Goal: Information Seeking & Learning: Find specific page/section

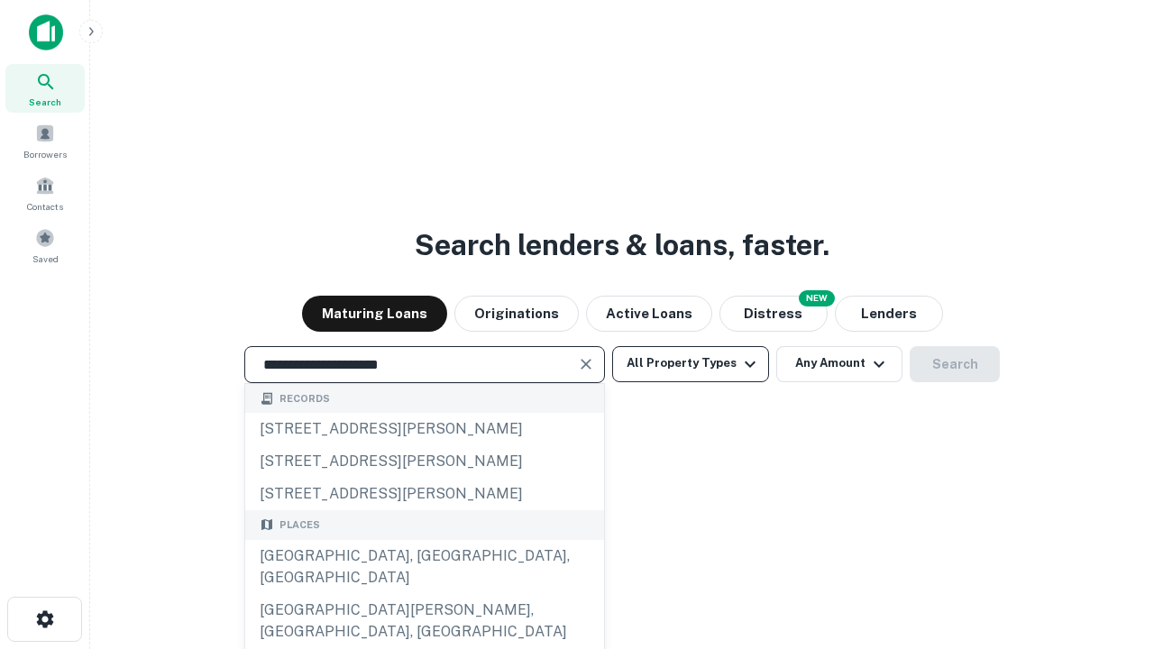
click at [424, 594] on div "[GEOGRAPHIC_DATA], [GEOGRAPHIC_DATA], [GEOGRAPHIC_DATA]" at bounding box center [424, 567] width 359 height 54
type input "**********"
click at [691, 363] on button "All Property Types" at bounding box center [690, 364] width 157 height 36
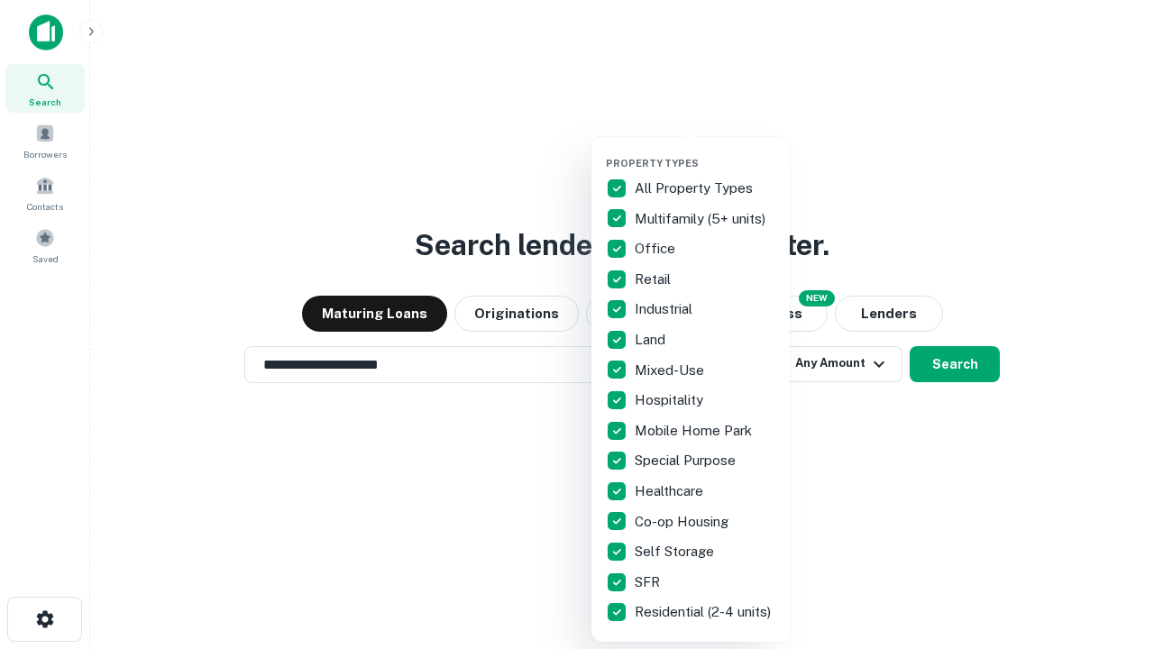
click at [705, 152] on button "button" at bounding box center [705, 152] width 198 height 1
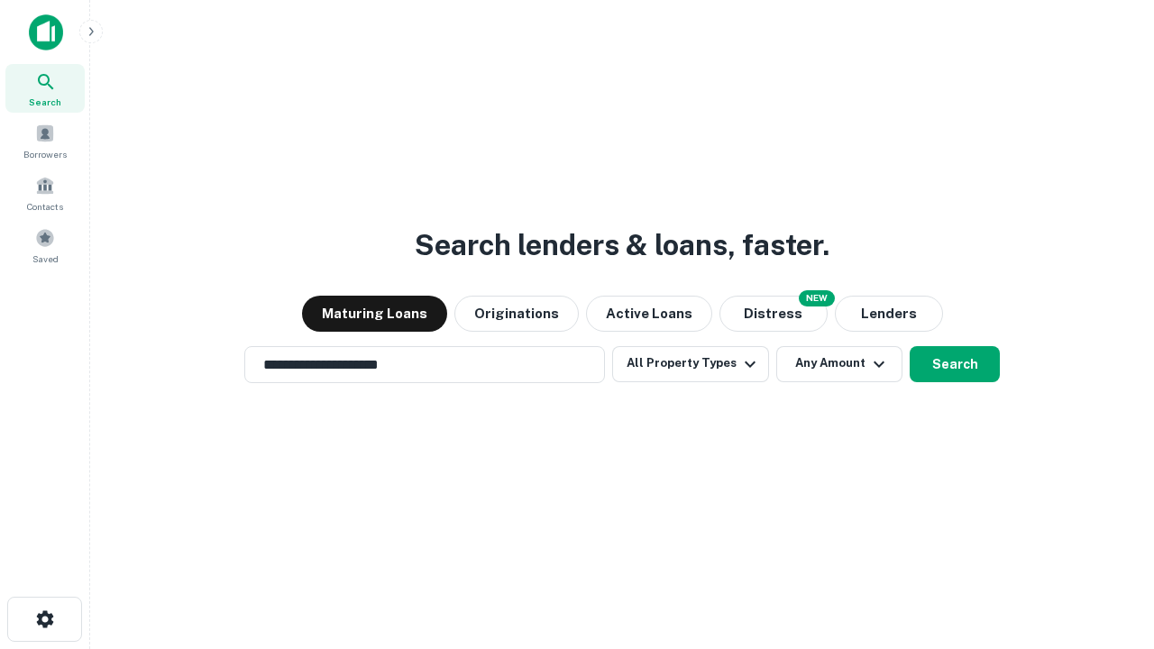
scroll to position [28, 0]
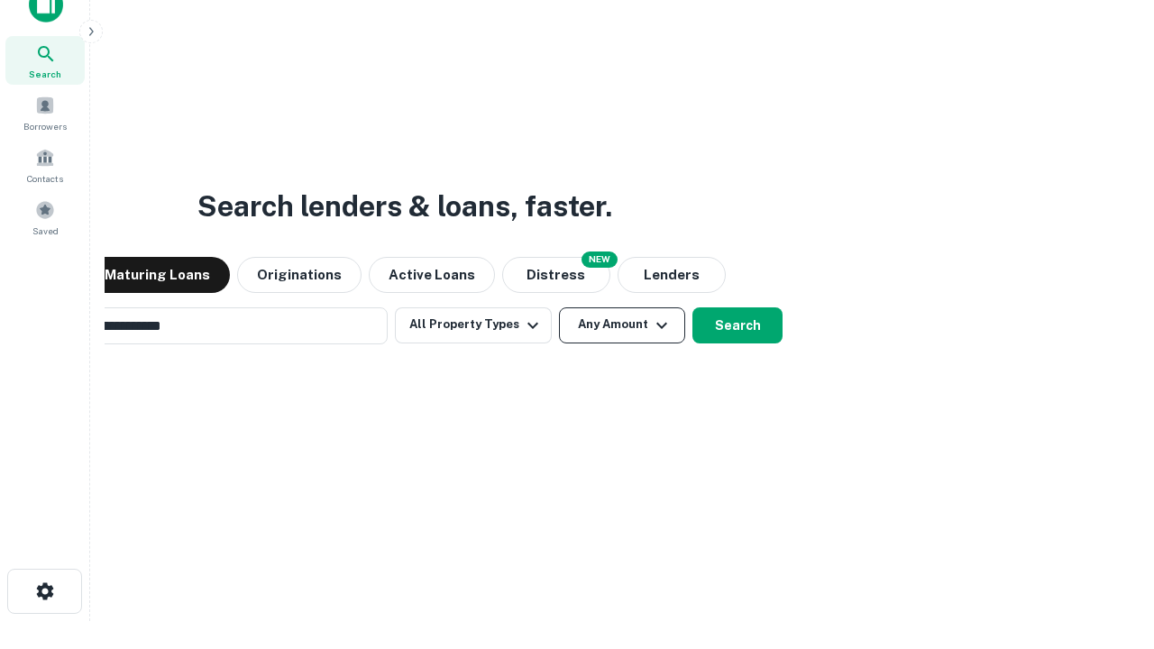
click at [559, 308] on button "Any Amount" at bounding box center [622, 326] width 126 height 36
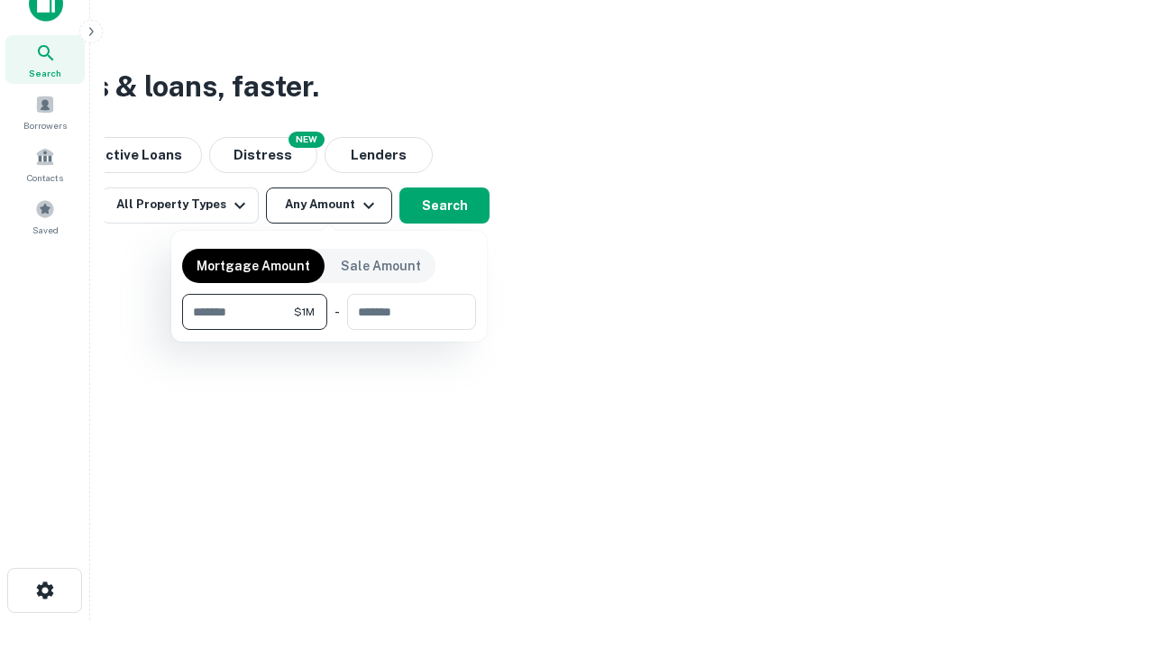
type input "*******"
click at [329, 330] on button "button" at bounding box center [329, 330] width 294 height 1
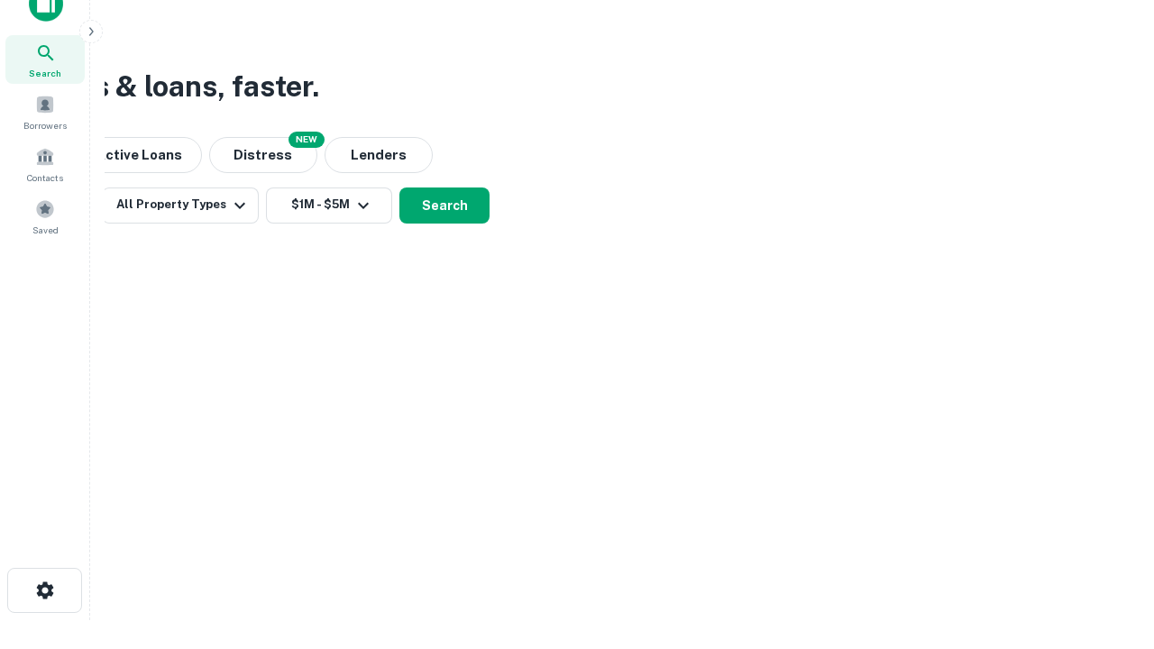
scroll to position [28, 0]
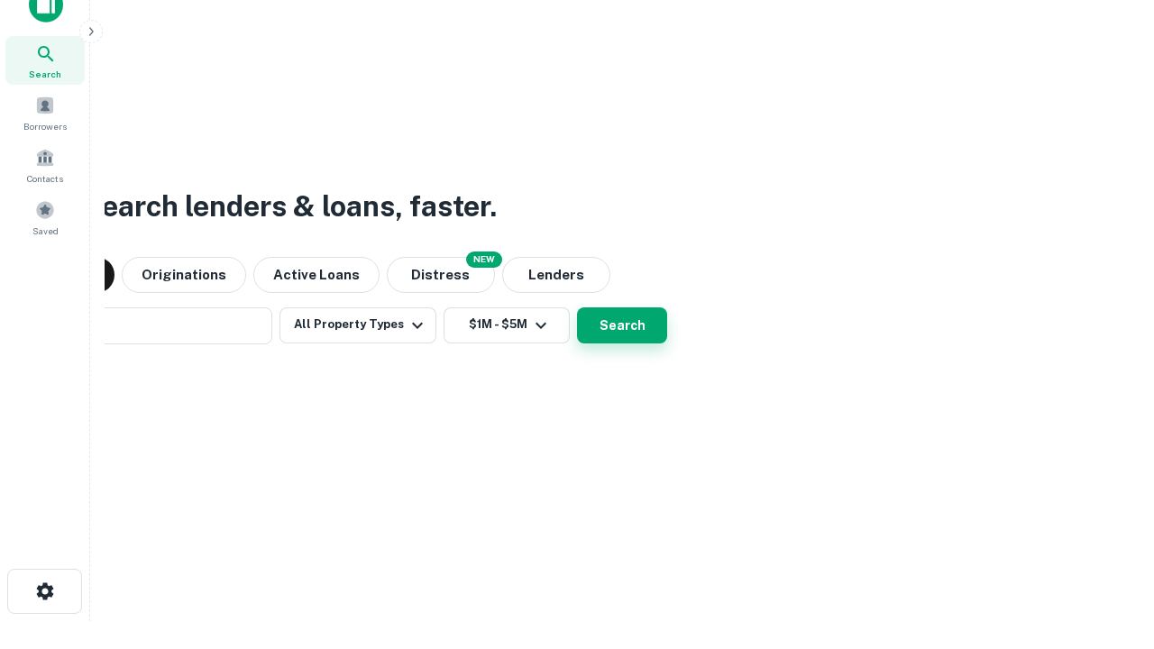
click at [577, 308] on button "Search" at bounding box center [622, 326] width 90 height 36
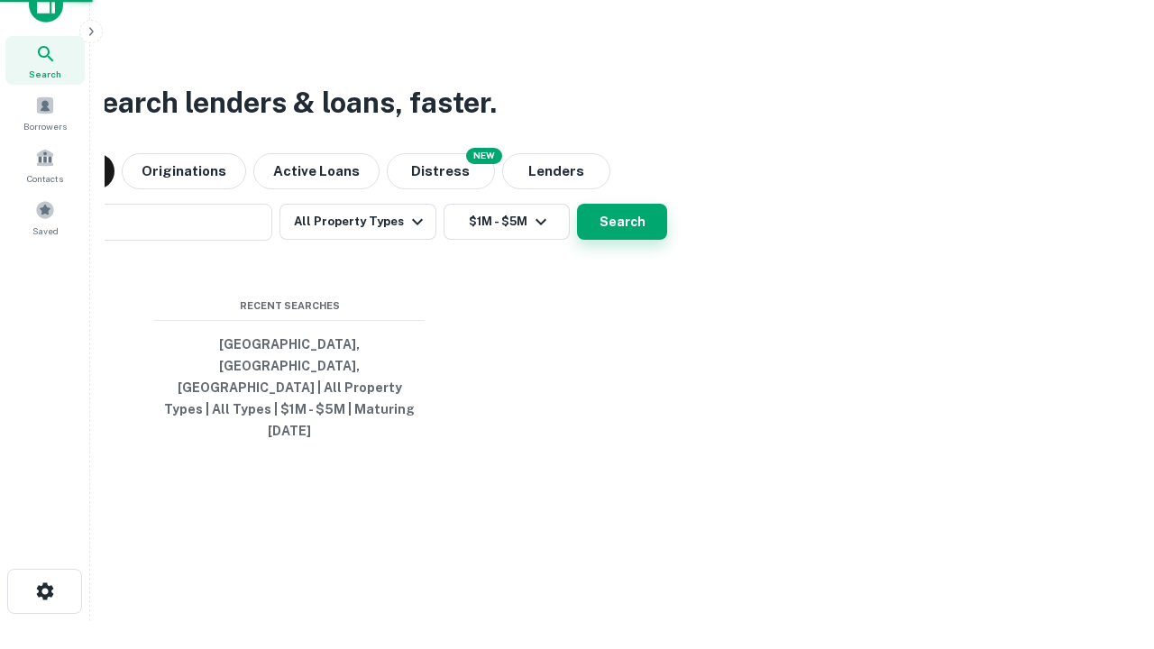
scroll to position [29, 0]
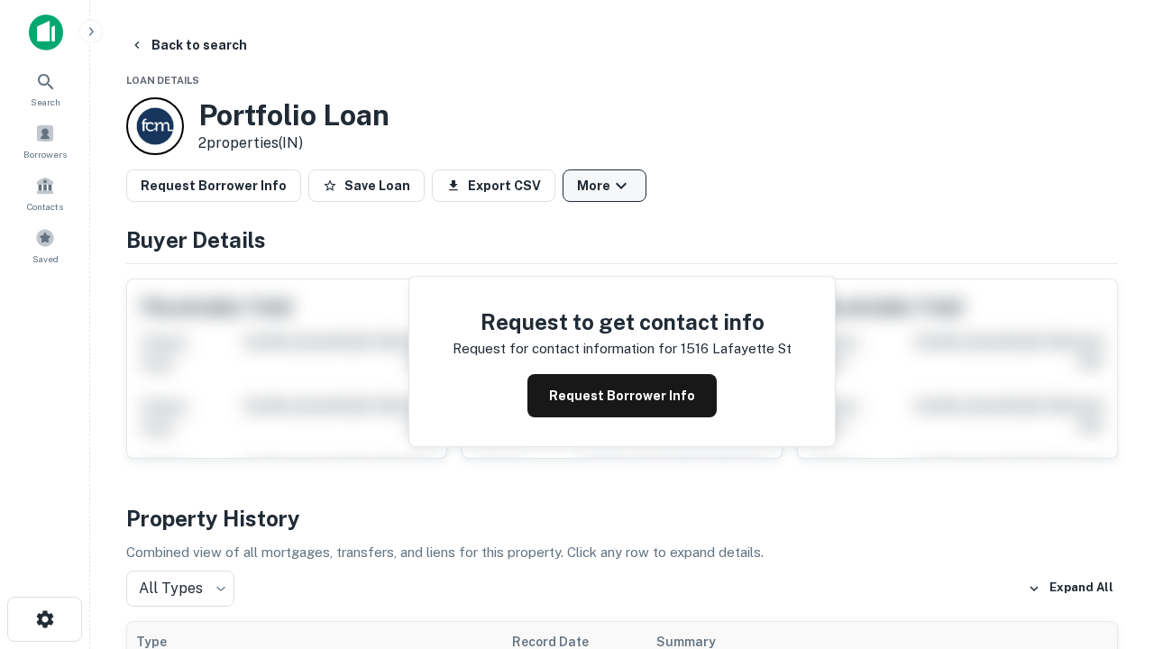
click at [604, 186] on button "More" at bounding box center [605, 186] width 84 height 32
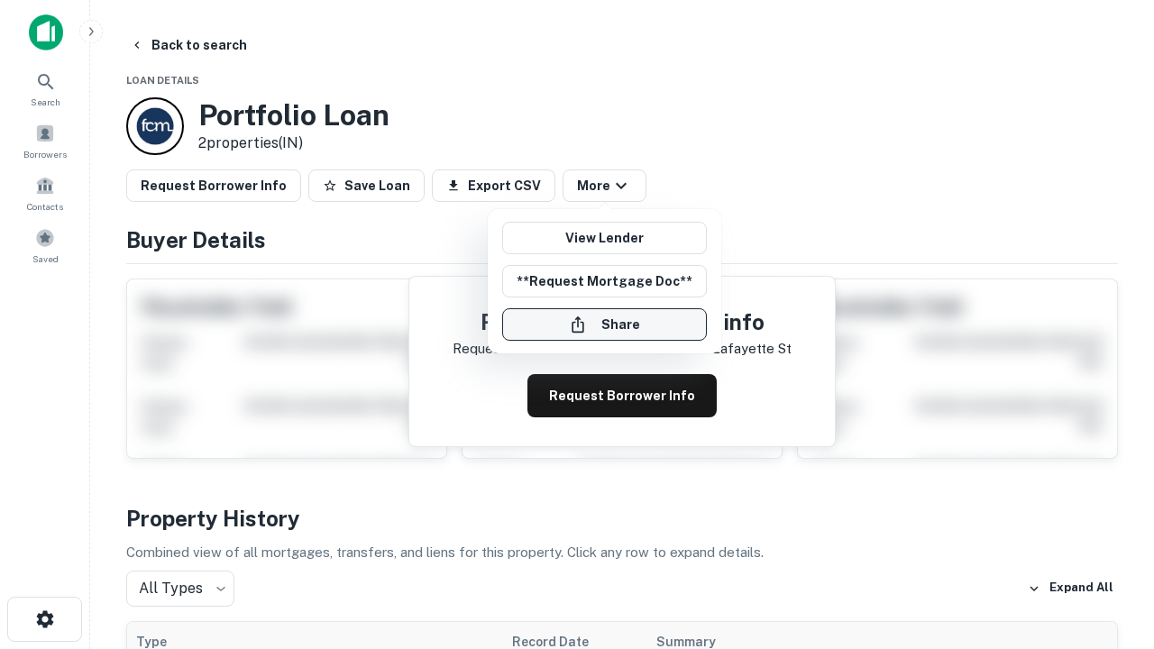
click at [604, 325] on button "Share" at bounding box center [604, 324] width 205 height 32
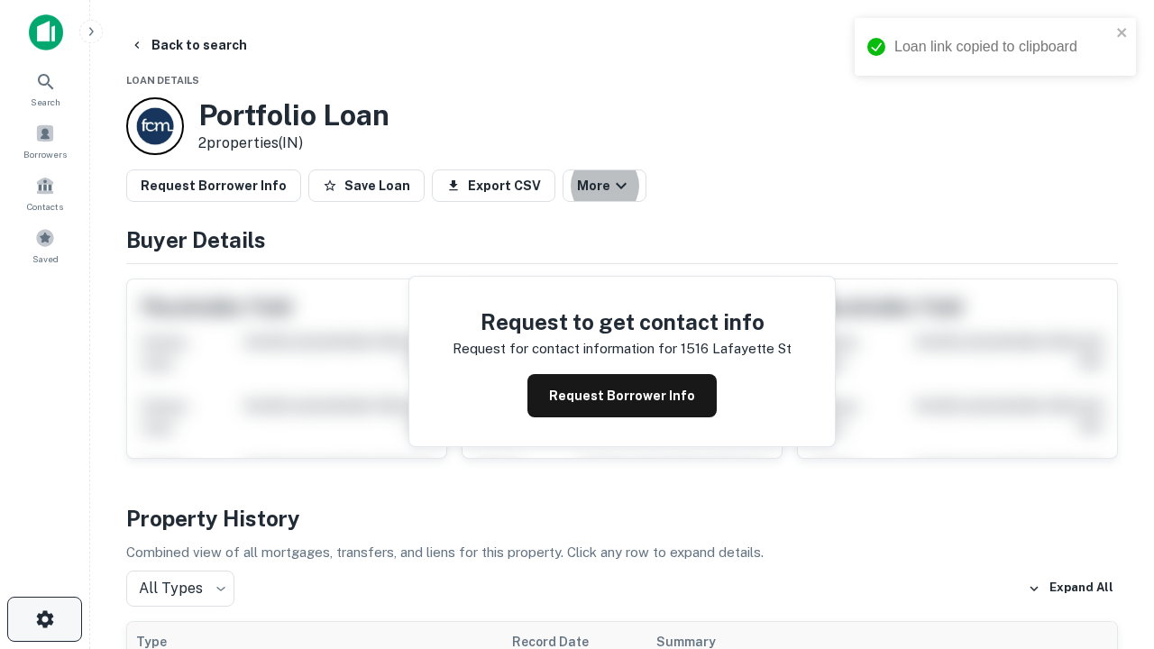
click at [44, 620] on icon "button" at bounding box center [45, 620] width 22 height 22
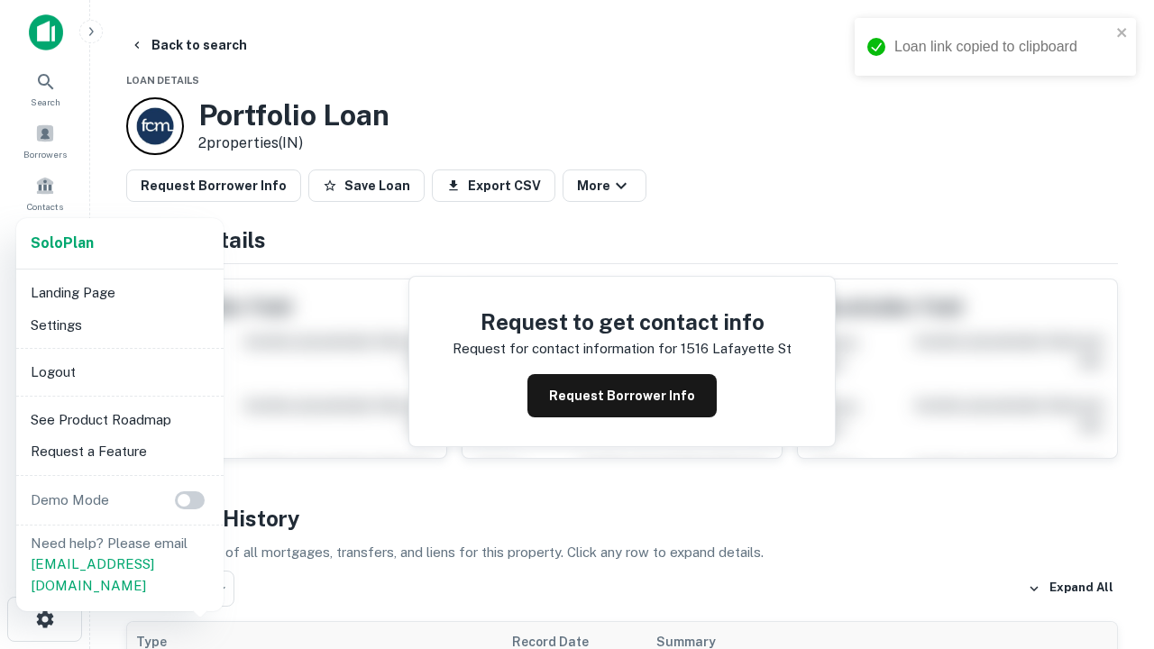
click at [119, 372] on li "Logout" at bounding box center [119, 372] width 193 height 32
